Goal: Information Seeking & Learning: Learn about a topic

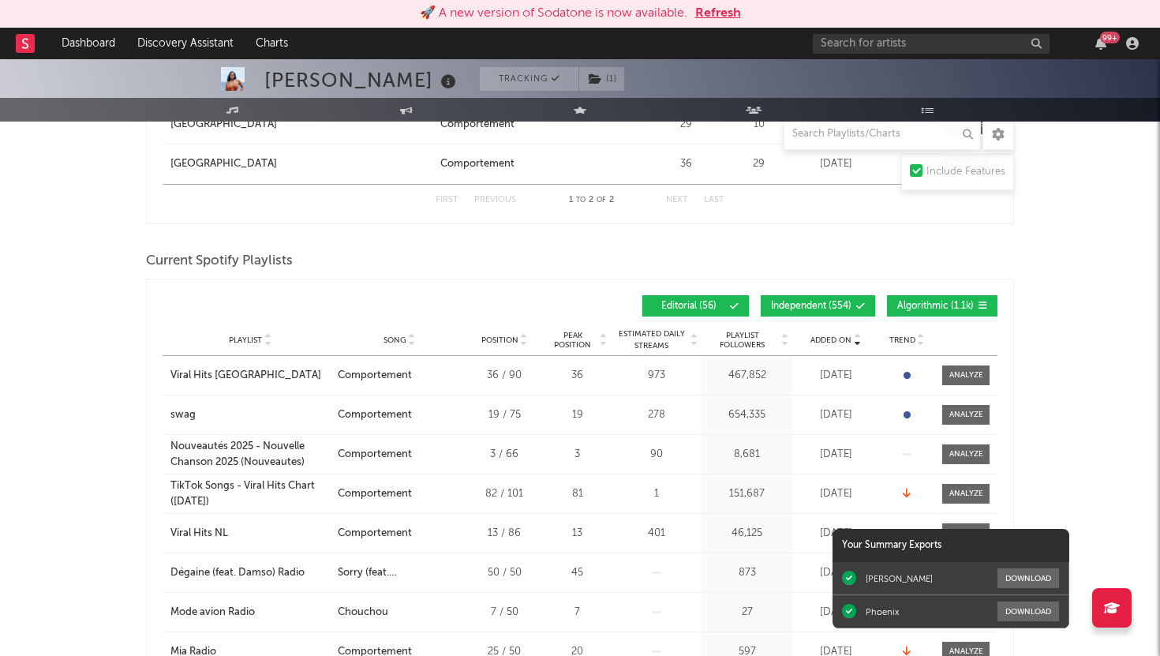
scroll to position [907, 0]
click at [724, 14] on button "Refresh" at bounding box center [718, 13] width 46 height 19
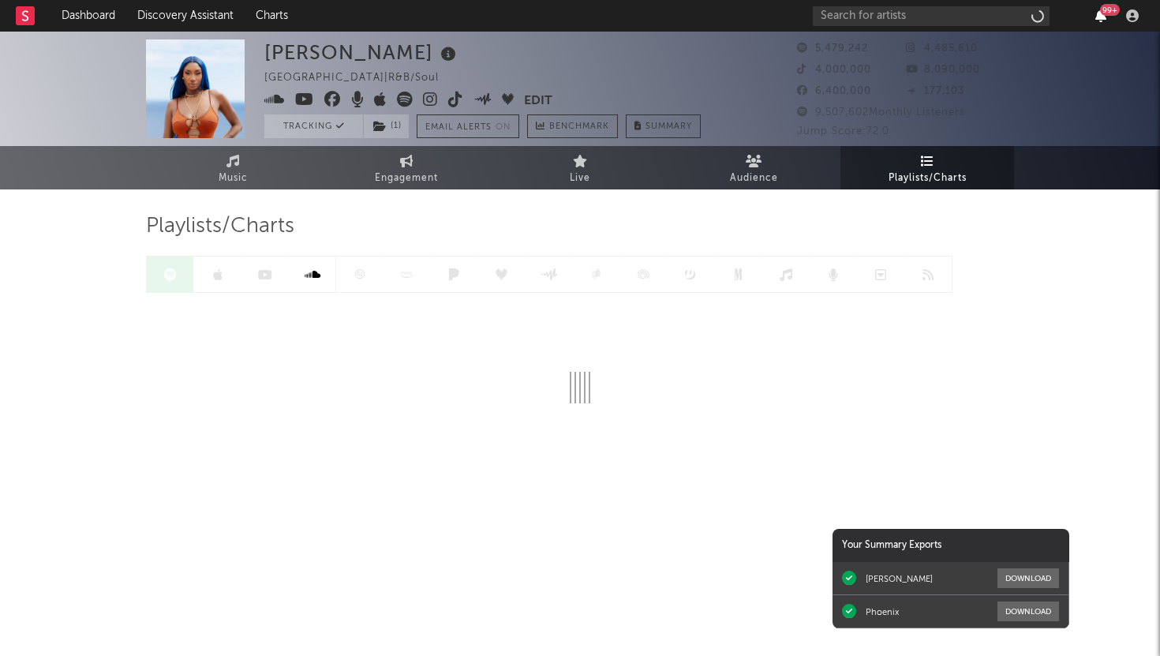
click at [1100, 13] on icon "button" at bounding box center [1100, 15] width 11 height 13
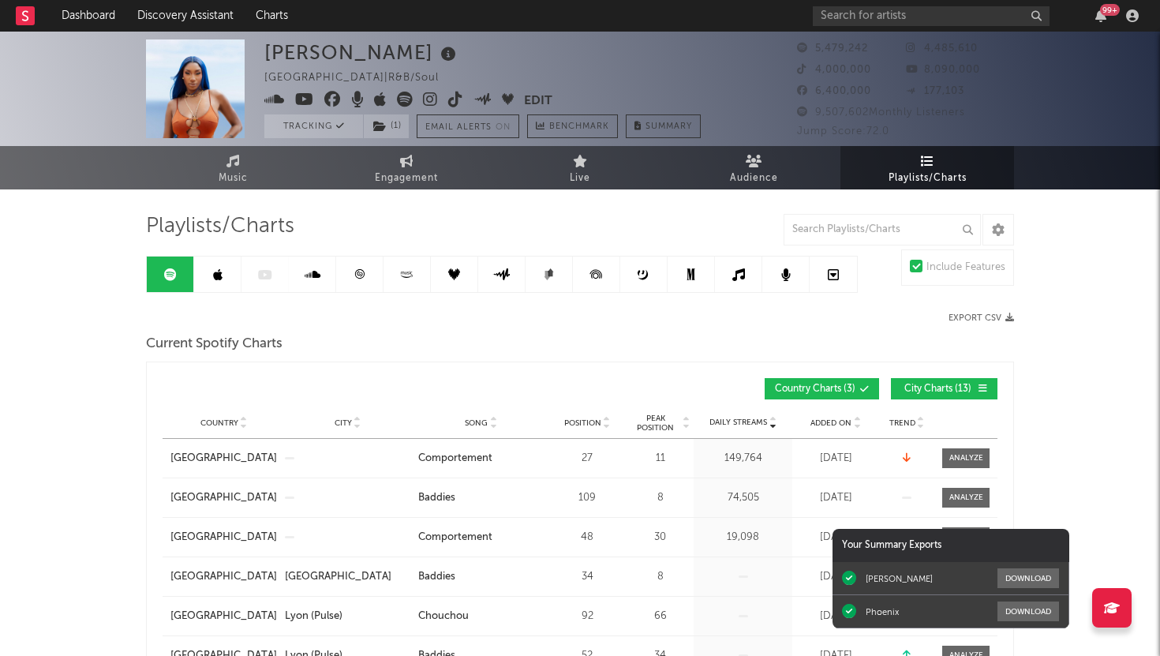
click at [364, 269] on icon at bounding box center [360, 274] width 12 height 12
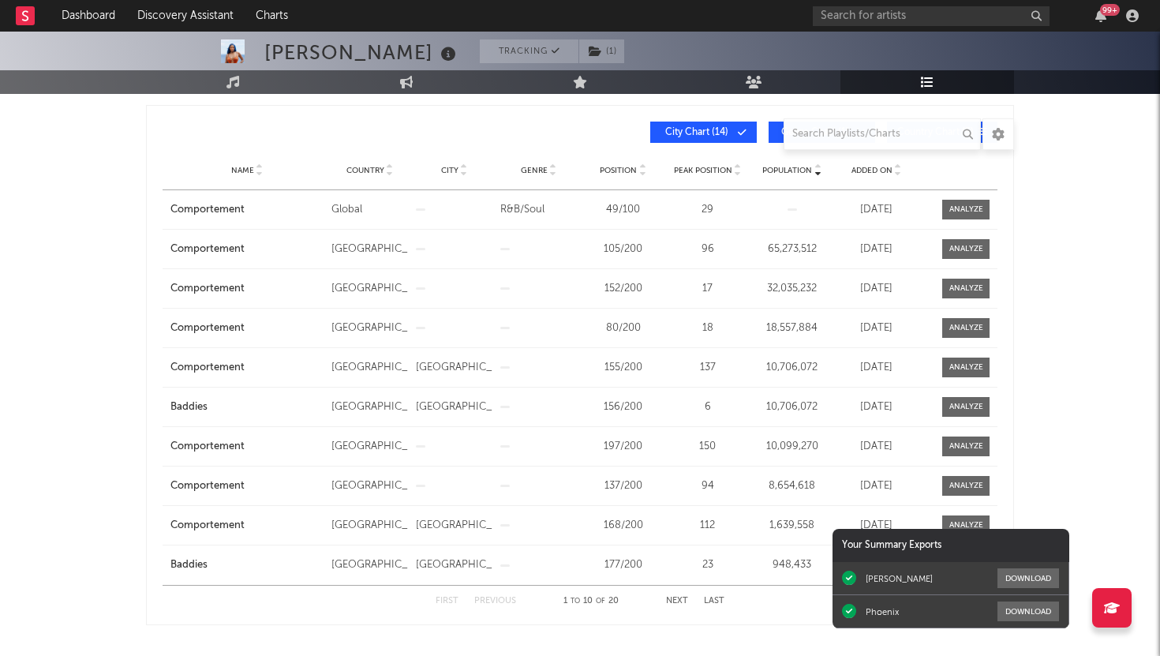
scroll to position [259, 0]
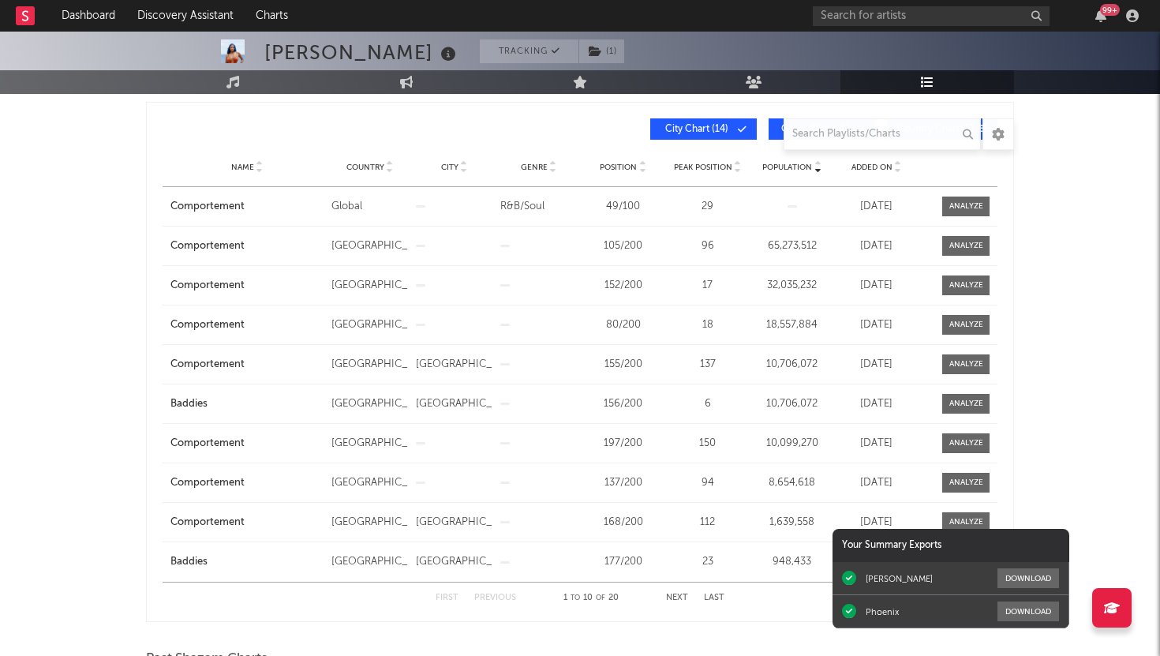
click at [874, 167] on span "Added On" at bounding box center [871, 167] width 41 height 9
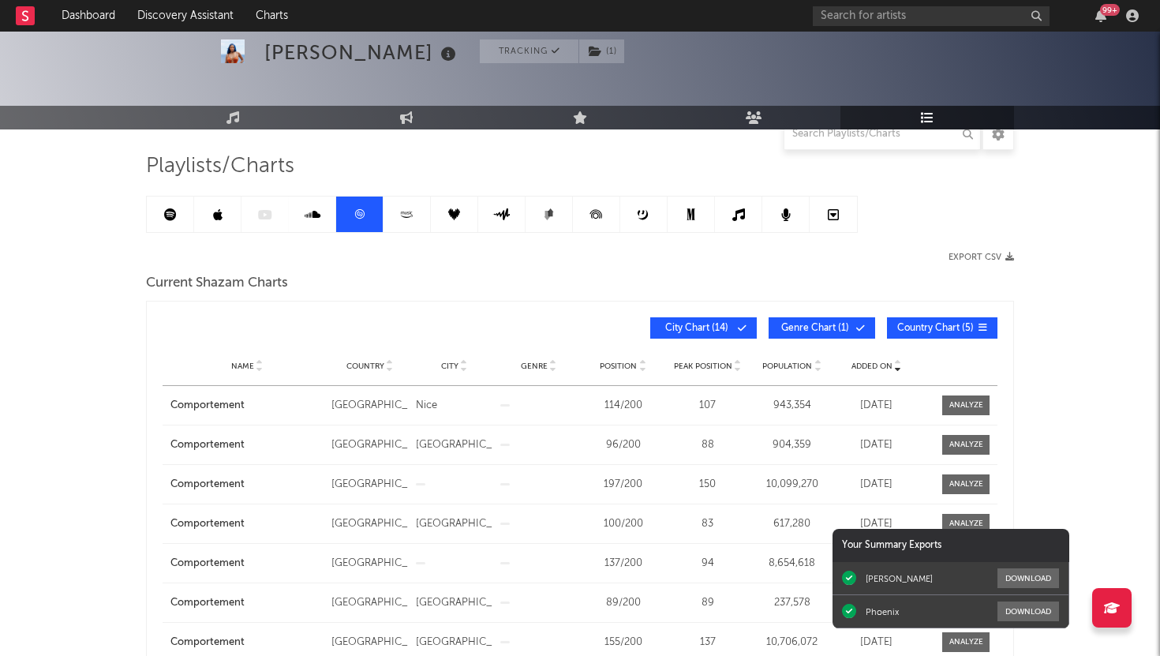
scroll to position [0, 0]
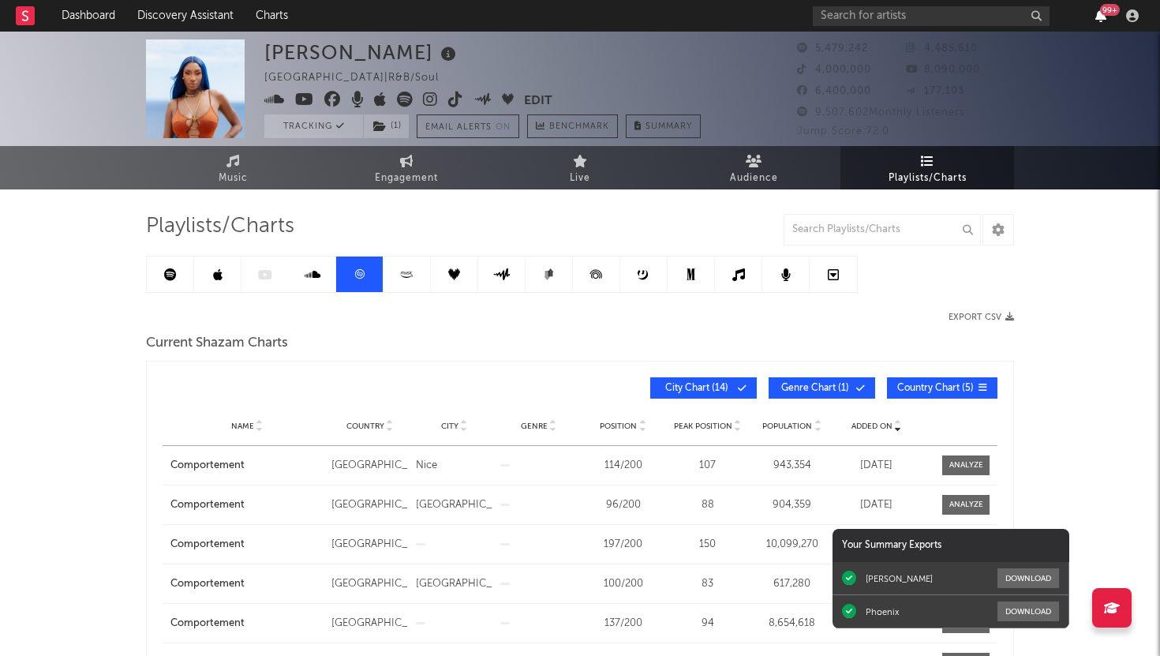
click at [1100, 16] on icon "button" at bounding box center [1100, 15] width 11 height 13
